Goal: Information Seeking & Learning: Understand process/instructions

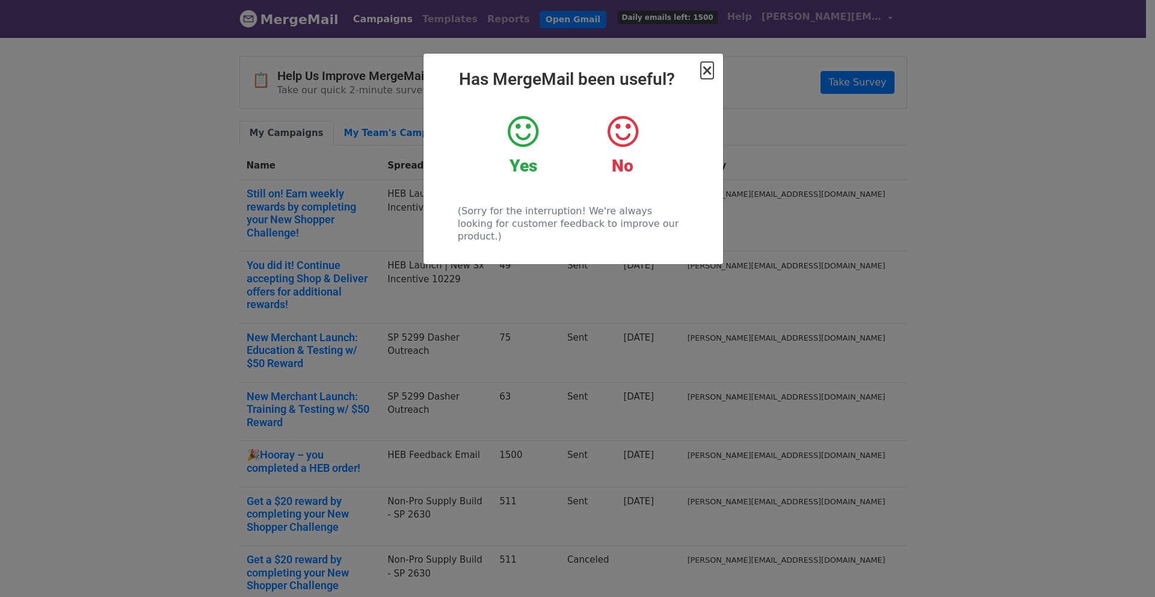
click at [709, 70] on span "×" at bounding box center [707, 70] width 12 height 17
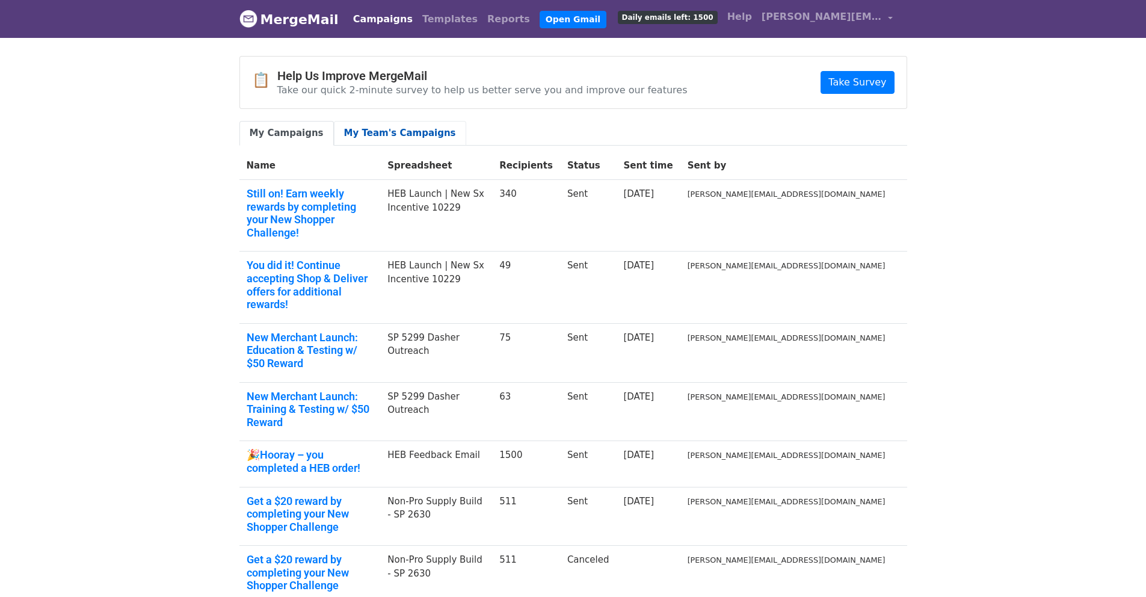
click at [369, 135] on link "My Team's Campaigns" at bounding box center [400, 133] width 132 height 25
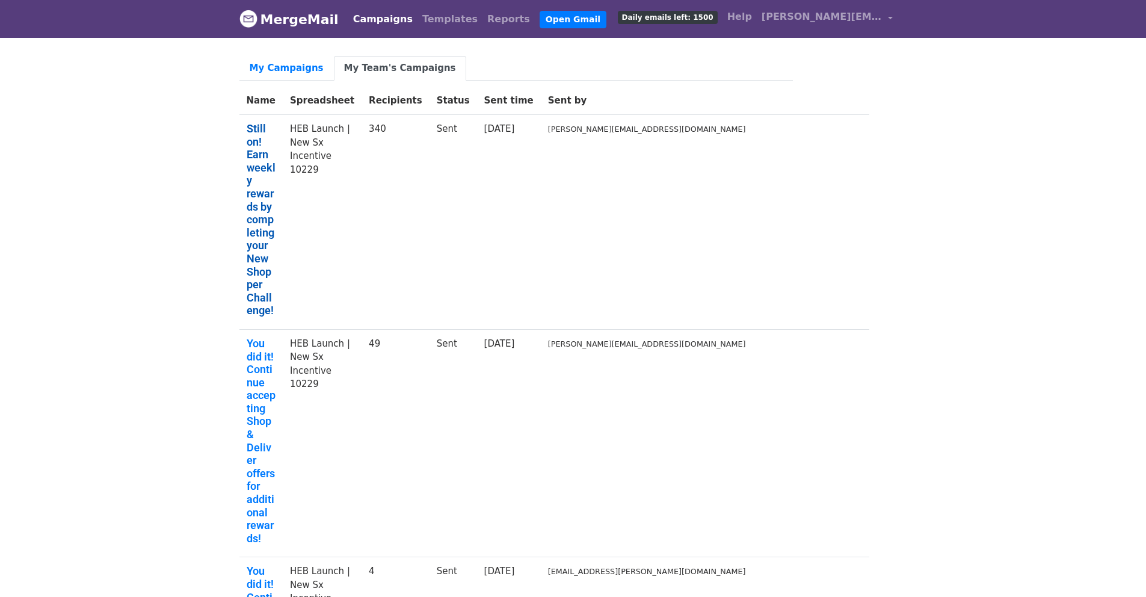
click at [274, 162] on link "Still on! Earn weekly rewards by completing your New Shopper Challenge!" at bounding box center [261, 219] width 29 height 195
click at [346, 101] on th "Spreadsheet" at bounding box center [322, 101] width 79 height 28
click at [341, 141] on td "HEB Launch | New Sx Incentive 10229" at bounding box center [322, 222] width 79 height 215
click at [276, 70] on link "My Campaigns" at bounding box center [286, 68] width 94 height 25
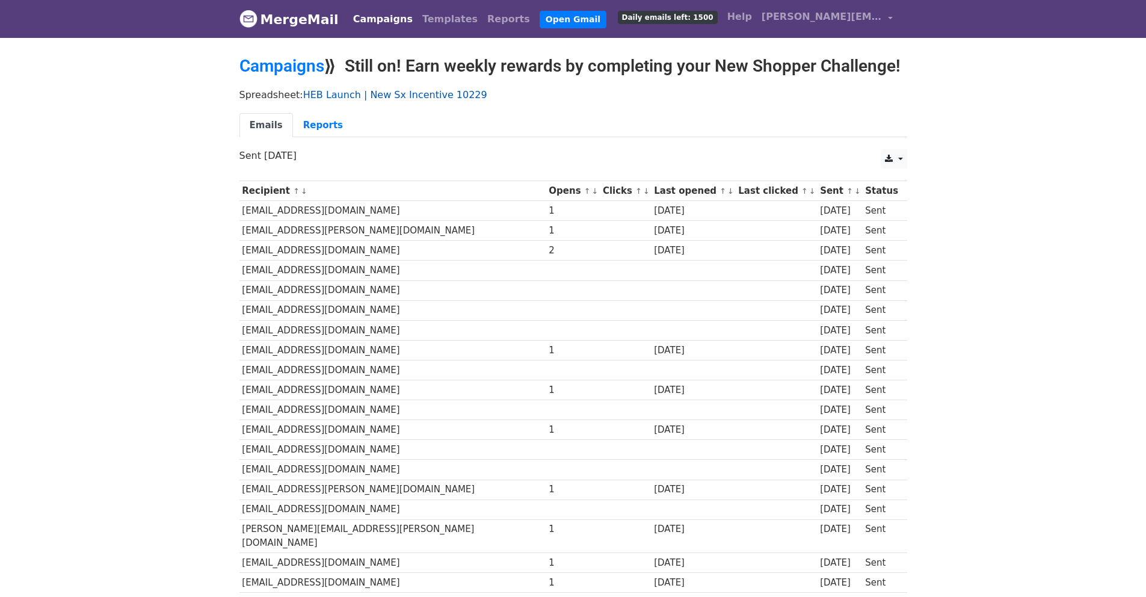
click at [317, 93] on link "HEB Launch | New Sx Incentive 10229" at bounding box center [395, 94] width 184 height 11
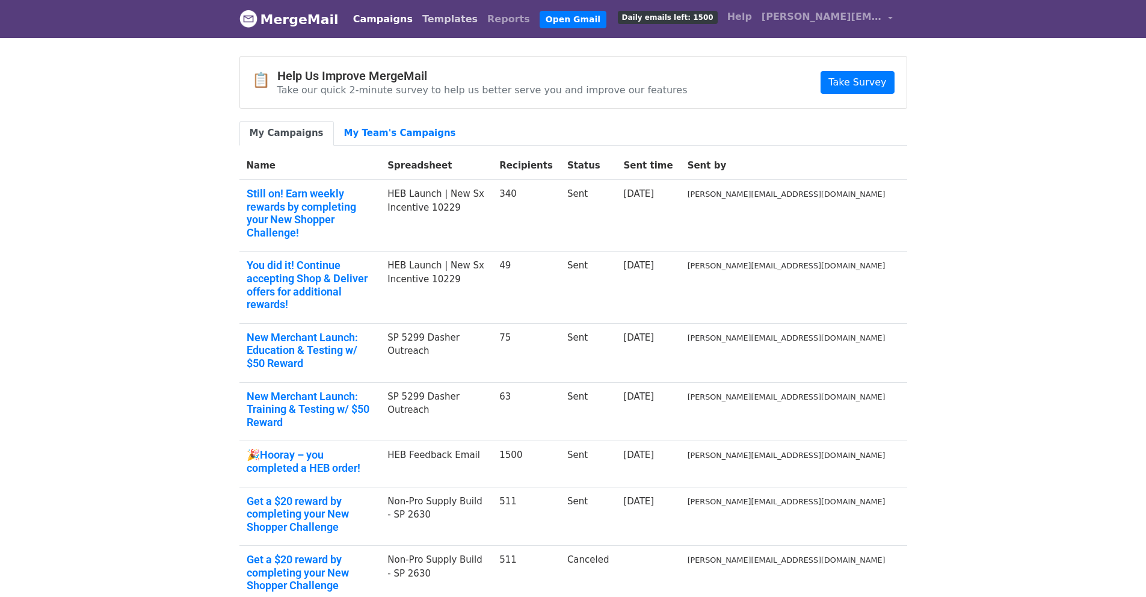
click at [418, 19] on link "Templates" at bounding box center [450, 19] width 65 height 24
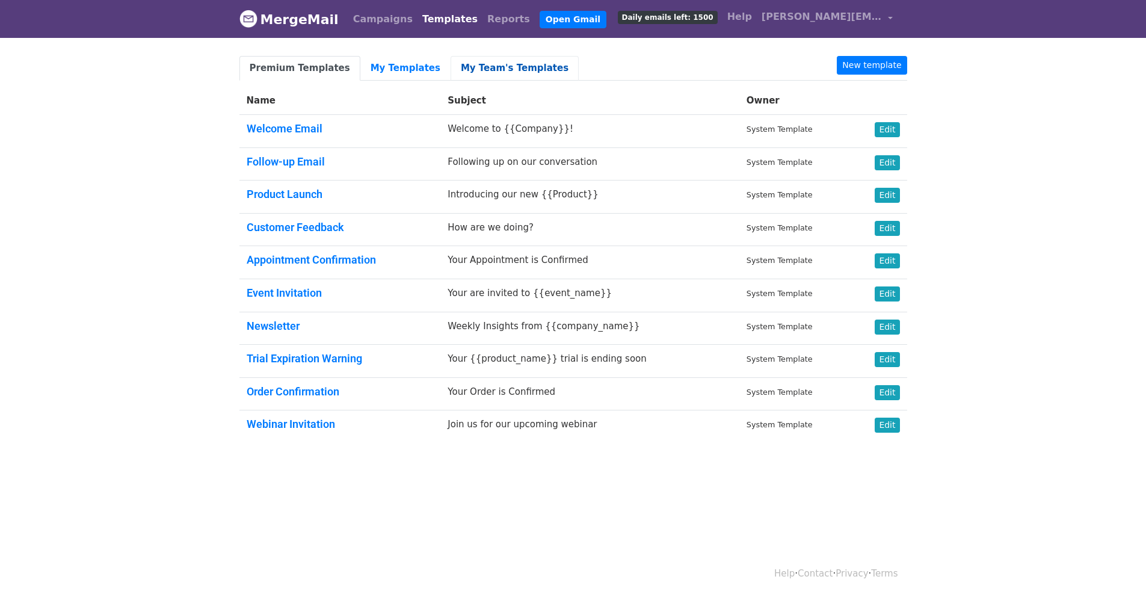
click at [453, 70] on link "My Team's Templates" at bounding box center [515, 68] width 128 height 25
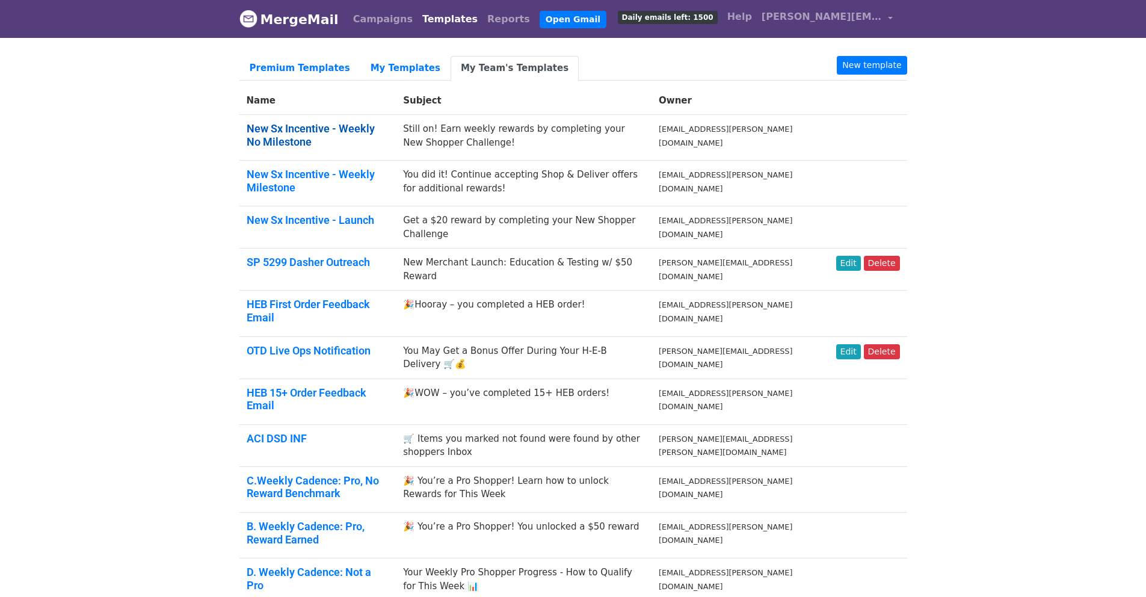
click at [338, 133] on link "New Sx Incentive - Weekly No Milestone" at bounding box center [311, 135] width 128 height 26
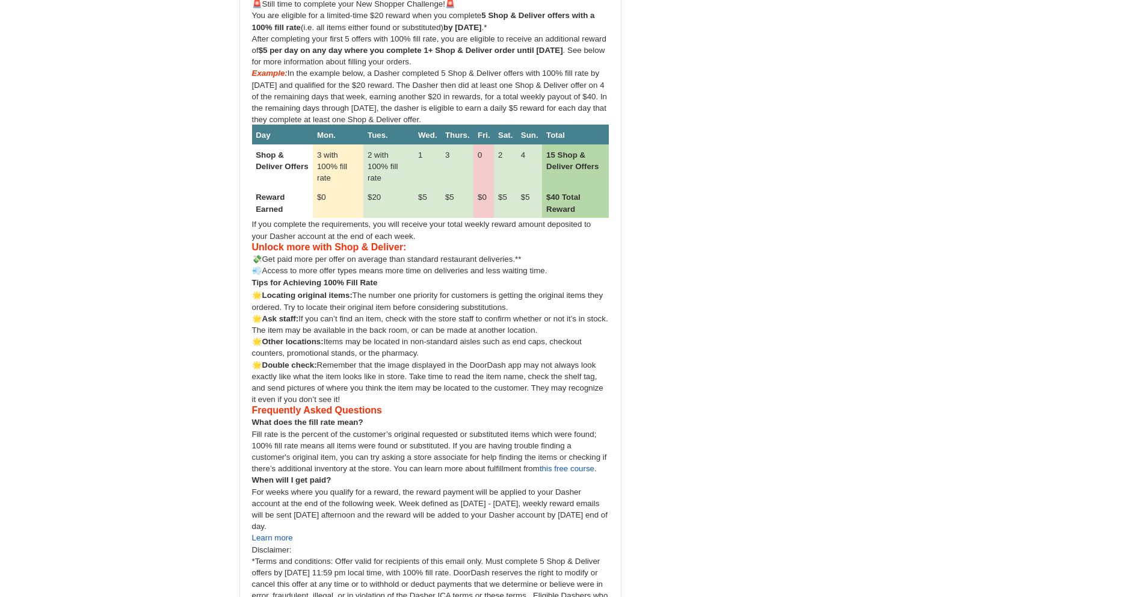
scroll to position [388, 0]
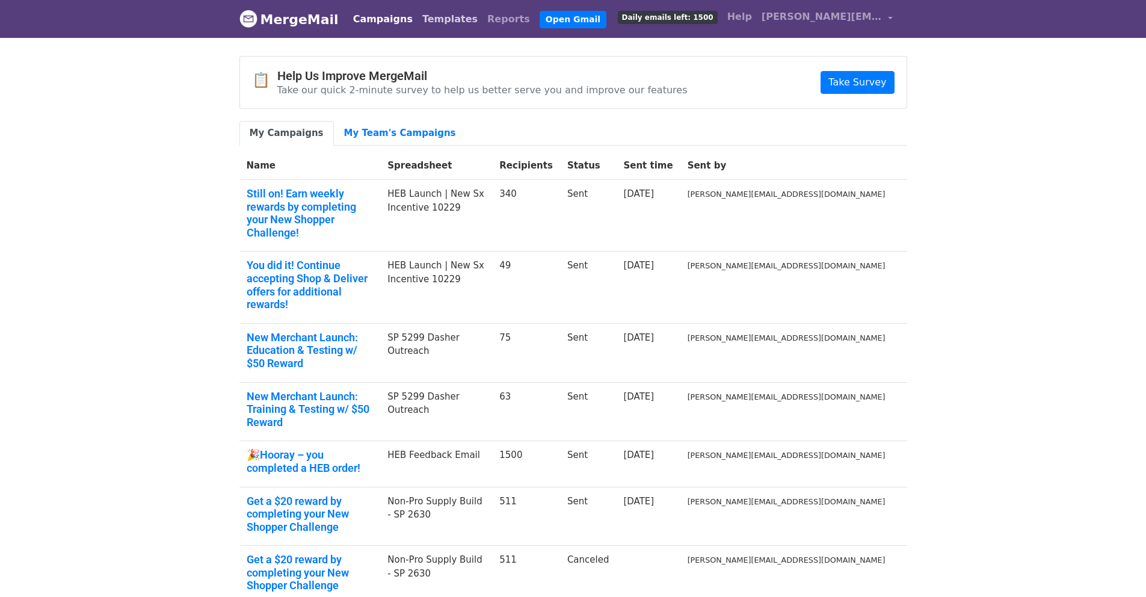
click at [433, 20] on link "Templates" at bounding box center [450, 19] width 65 height 24
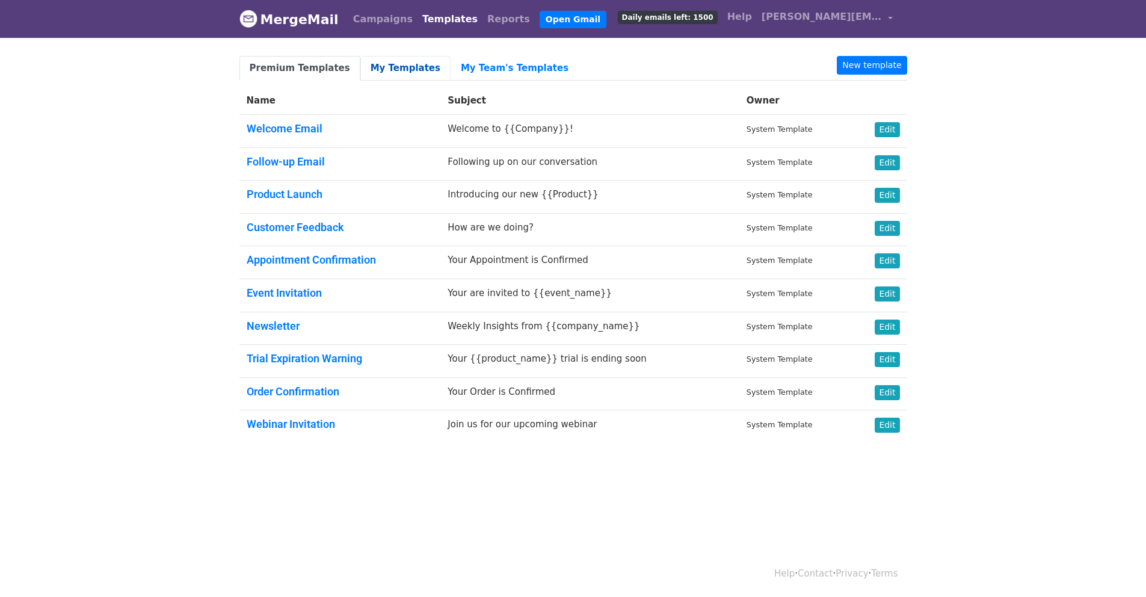
click at [375, 71] on link "My Templates" at bounding box center [405, 68] width 90 height 25
click at [492, 73] on link "My Team's Templates" at bounding box center [515, 68] width 128 height 25
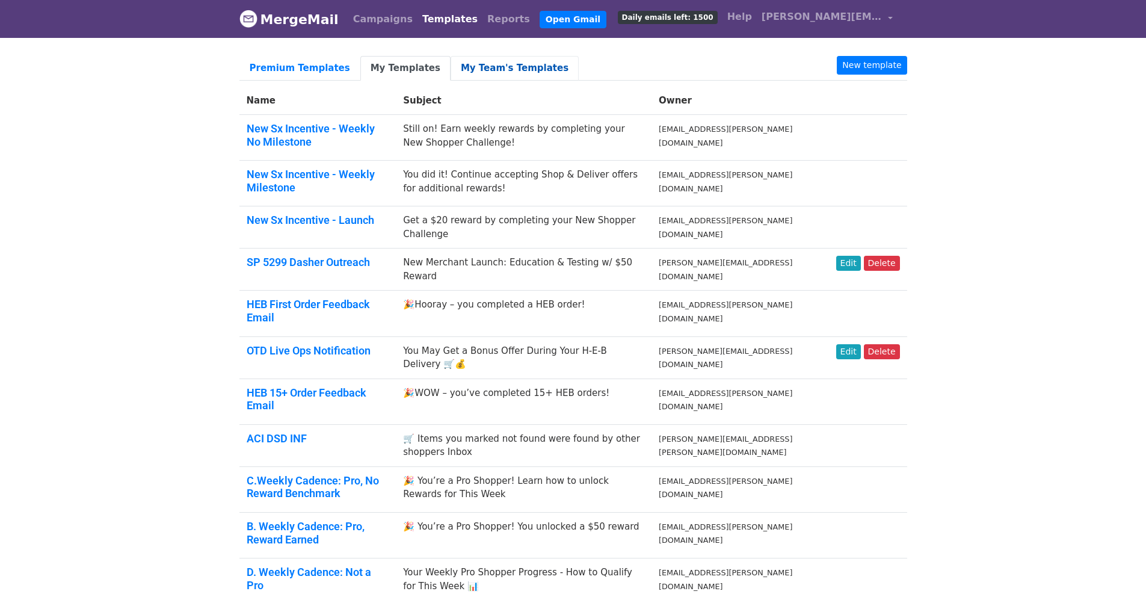
click at [495, 70] on link "My Team's Templates" at bounding box center [515, 68] width 128 height 25
click at [522, 69] on link "My Team's Templates" at bounding box center [515, 68] width 128 height 25
click at [321, 131] on link "New Sx Incentive - Weekly No Milestone" at bounding box center [311, 135] width 128 height 26
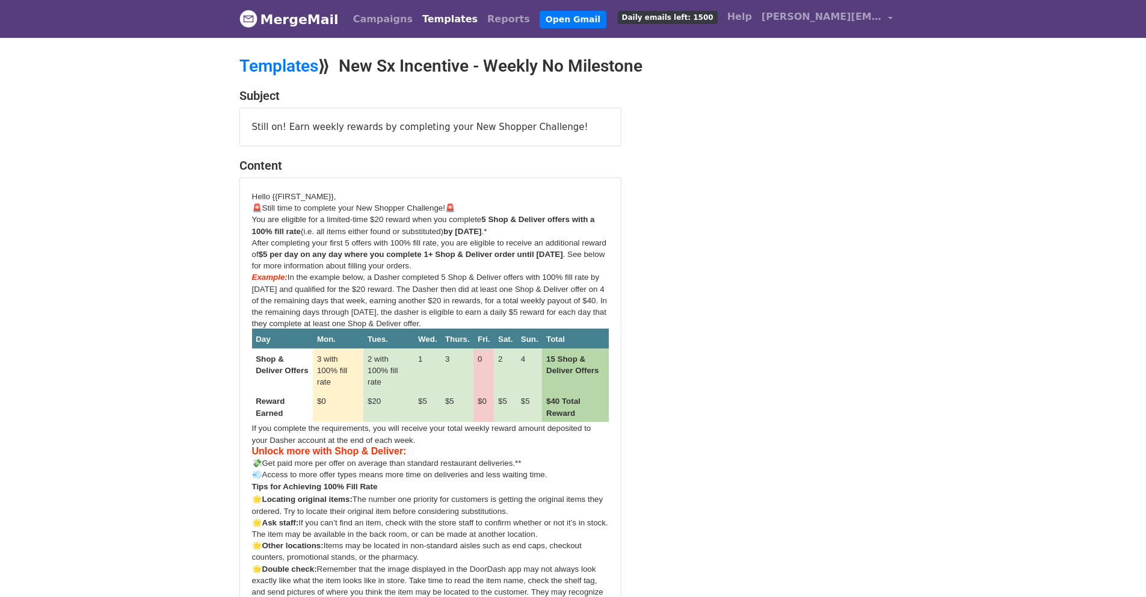
click at [318, 224] on p "You are eligible for a limited-time $20 reward when you complete 5 Shop & Deliv…" at bounding box center [430, 224] width 357 height 23
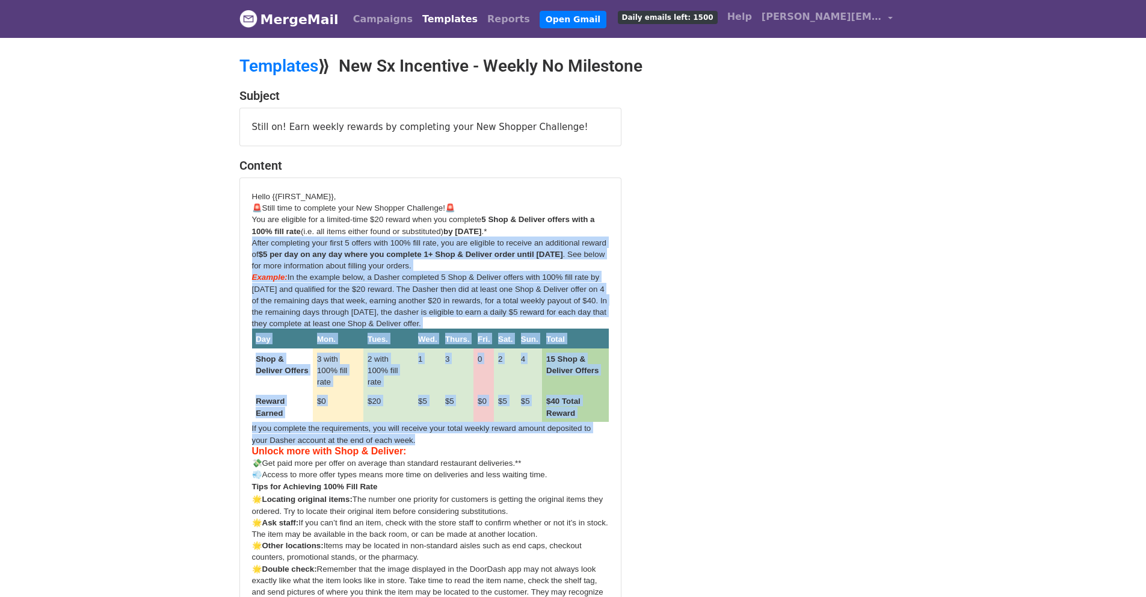
drag, startPoint x: 250, startPoint y: 244, endPoint x: 582, endPoint y: 440, distance: 386.3
click at [582, 440] on div "Hello {{FIRST_NAME}}, 🚨Still time to complete your New Shopper Challenge!🚨 You …" at bounding box center [430, 532] width 381 height 708
copy div "Lorem ipsumdolor sita conse 4 adipis elit 648% sedd eius, tem inc utlabore et d…"
click at [301, 278] on span "In the example below, a Dasher completed 5 Shop & Deliver offers with 100% fill…" at bounding box center [430, 300] width 356 height 55
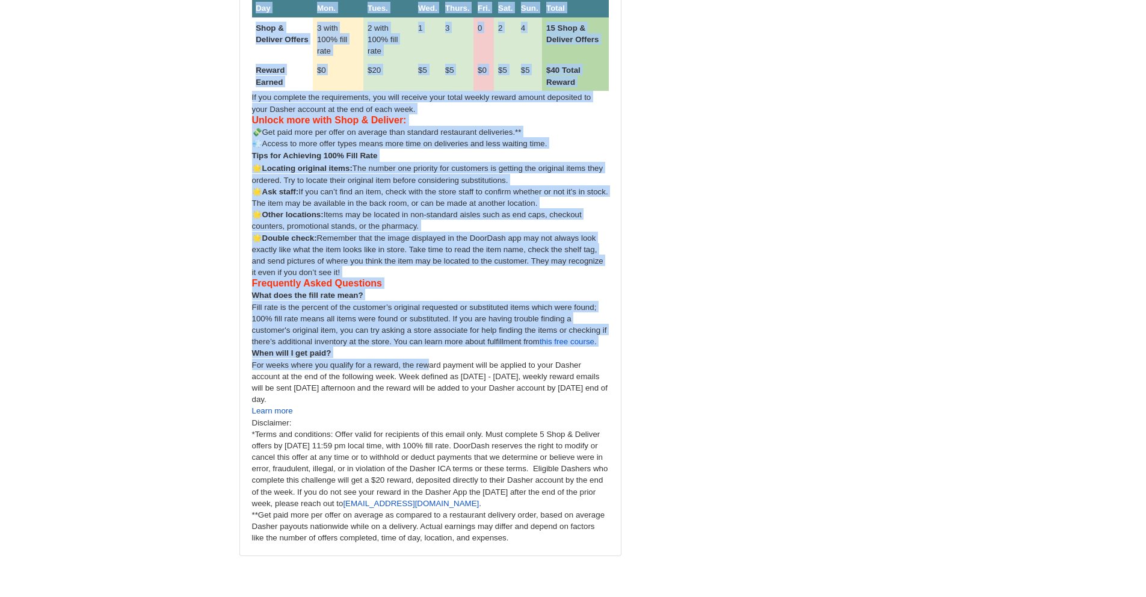
scroll to position [388, 0]
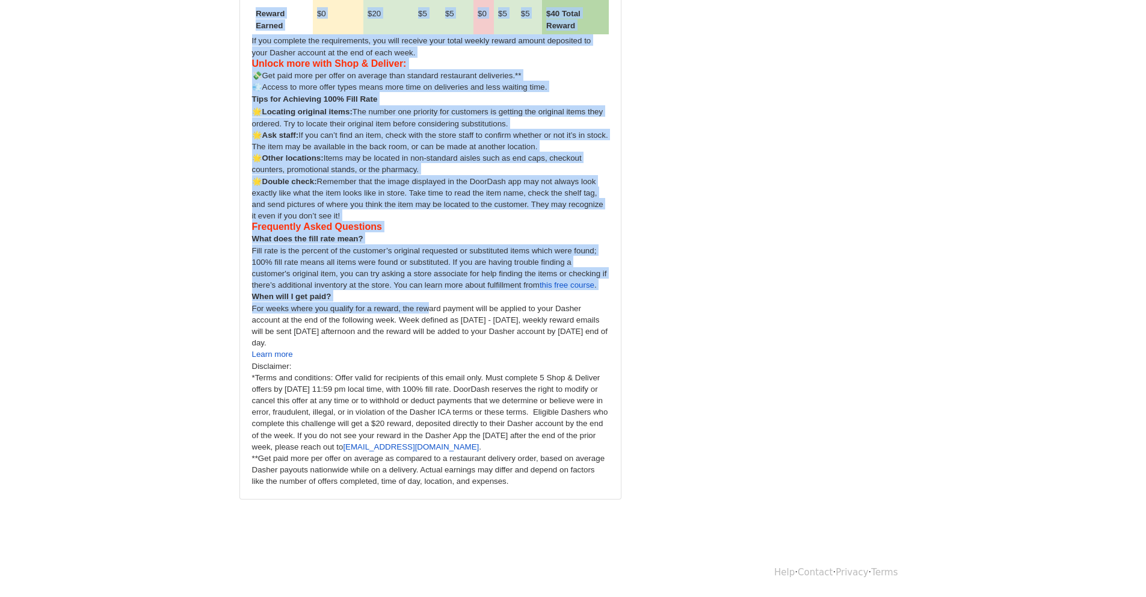
drag, startPoint x: 252, startPoint y: 240, endPoint x: 437, endPoint y: 341, distance: 211.1
click at [437, 341] on div "Hello {{FIRST_NAME}}, 🚨Still time to complete your New Shopper Challenge!🚨 You …" at bounding box center [430, 145] width 357 height 684
copy div "Lorem ipsumdolor sita conse 4 adipis elit 648% sedd eius, tem inc utlabore et d…"
